Goal: Check status

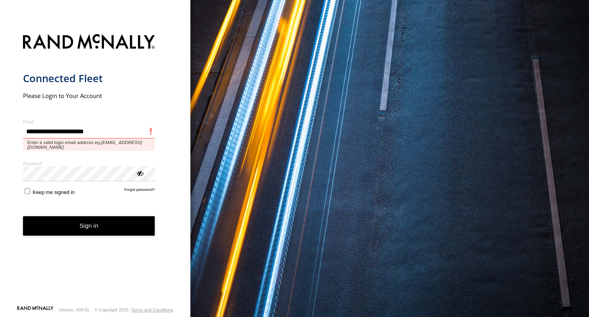
type input "**********"
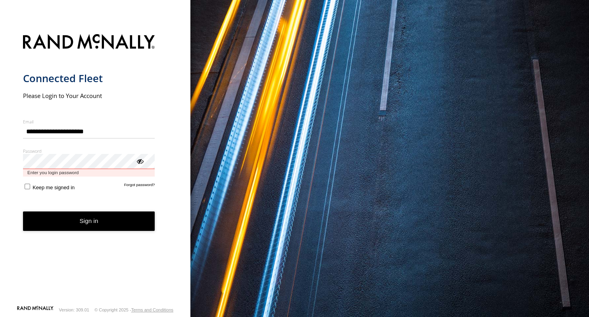
click at [23, 212] on button "Sign in" at bounding box center [89, 221] width 132 height 19
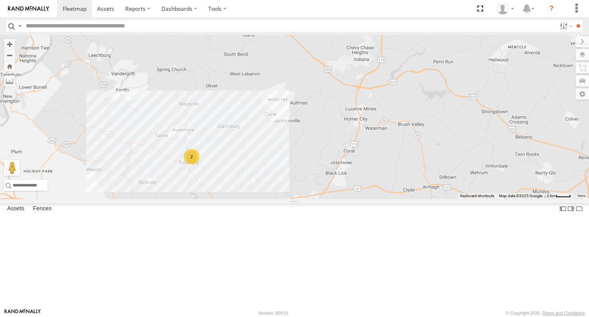
drag, startPoint x: 481, startPoint y: 152, endPoint x: 427, endPoint y: 110, distance: 67.9
click at [427, 110] on div "2 Truck 19 Truck 58" at bounding box center [294, 117] width 589 height 164
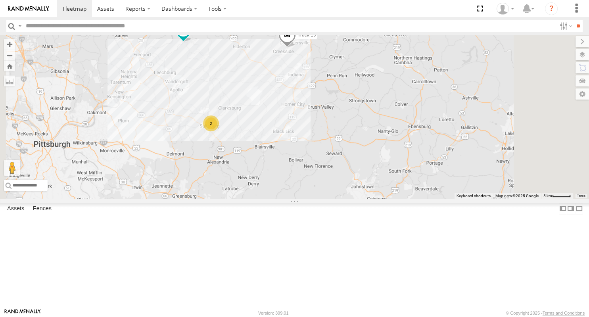
click at [219, 131] on div "2" at bounding box center [211, 123] width 16 height 16
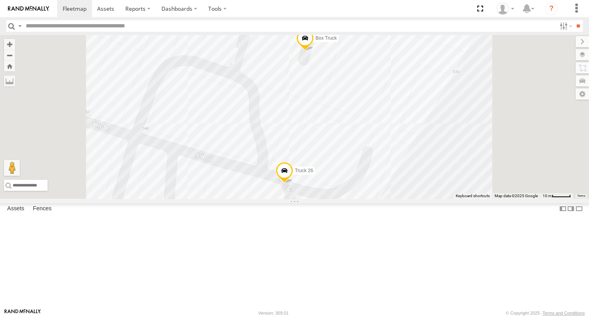
click at [314, 51] on span at bounding box center [304, 39] width 17 height 21
click at [478, 133] on div "Truck 19 Truck 58 Truck 26 Box Truck Box Truck All Assets Pauline Dr Saltsburg …" at bounding box center [294, 117] width 589 height 164
